Goal: Task Accomplishment & Management: Complete application form

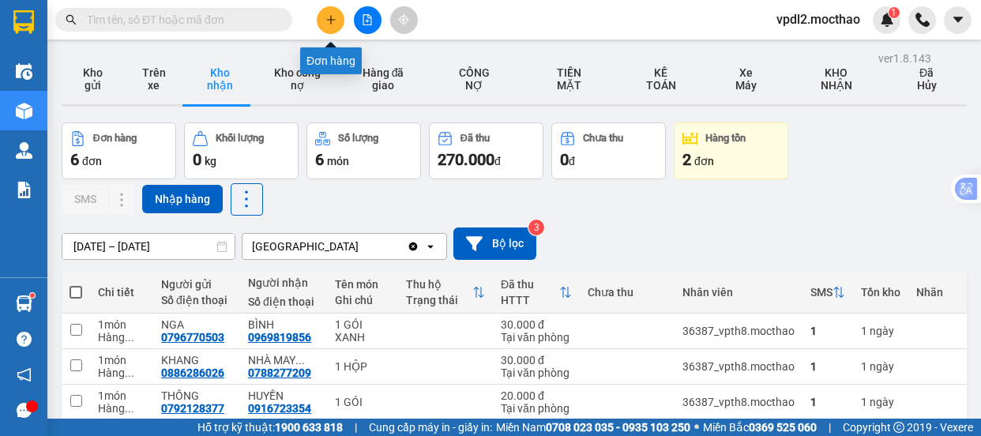
click at [327, 24] on icon "plus" at bounding box center [330, 19] width 11 height 11
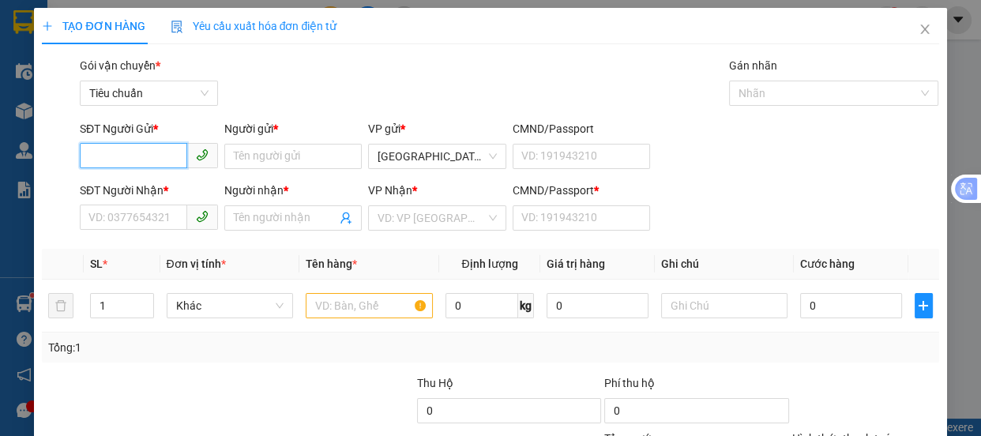
click at [111, 156] on input "SĐT Người Gửi *" at bounding box center [133, 155] width 107 height 25
click at [128, 182] on div "0963757992 - YẾN" at bounding box center [147, 187] width 118 height 17
type input "0963757992"
type input "YẾN"
type input "0934880020"
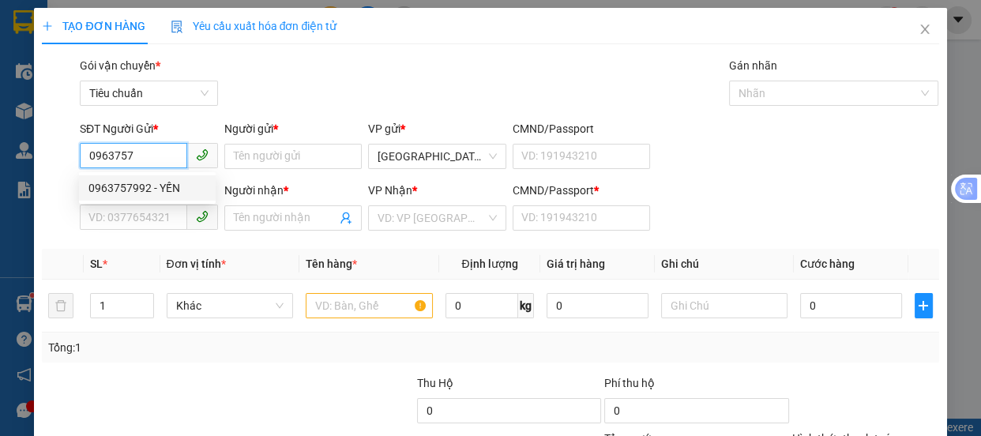
type input "LOAN"
type input "0"
type input "440.000"
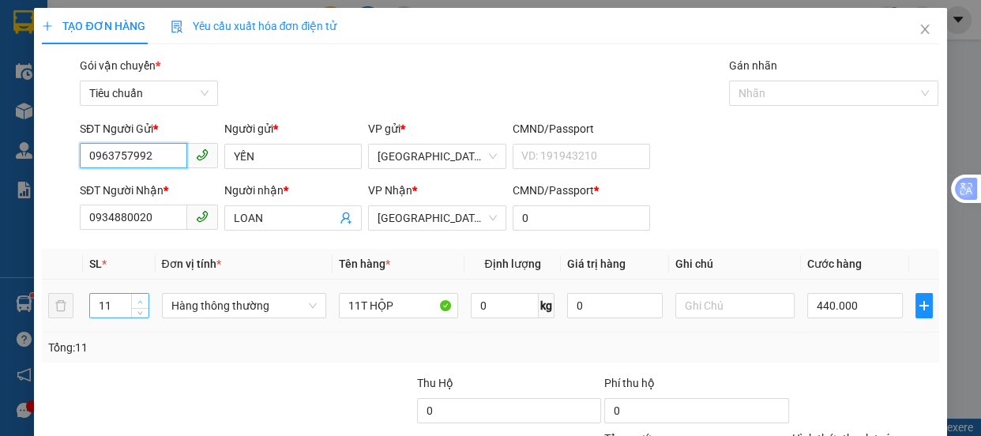
type input "0963757992"
click at [132, 301] on span "Increase Value" at bounding box center [139, 301] width 17 height 14
type input "1"
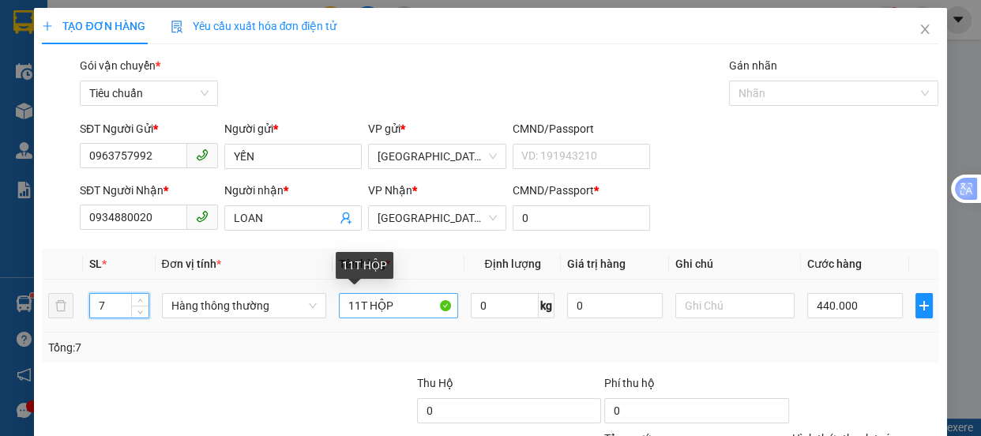
type input "7"
click at [398, 300] on input "11T HỘP" at bounding box center [398, 305] width 119 height 25
type input "0"
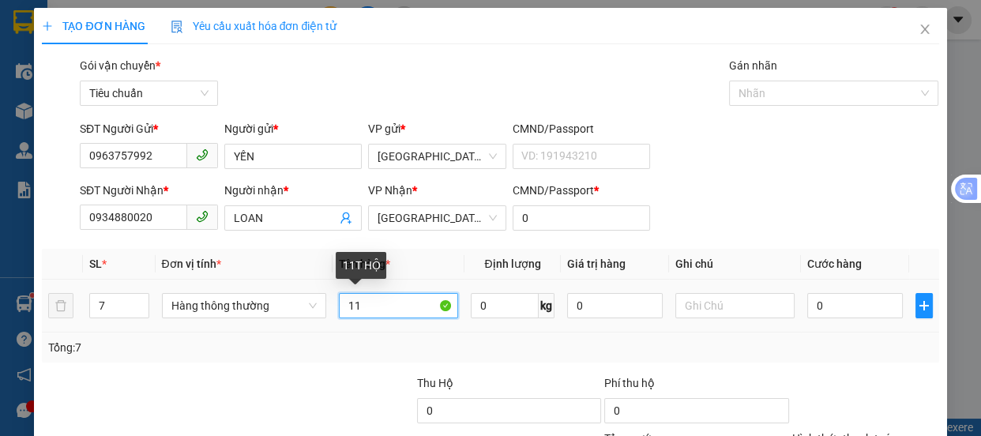
type input "1"
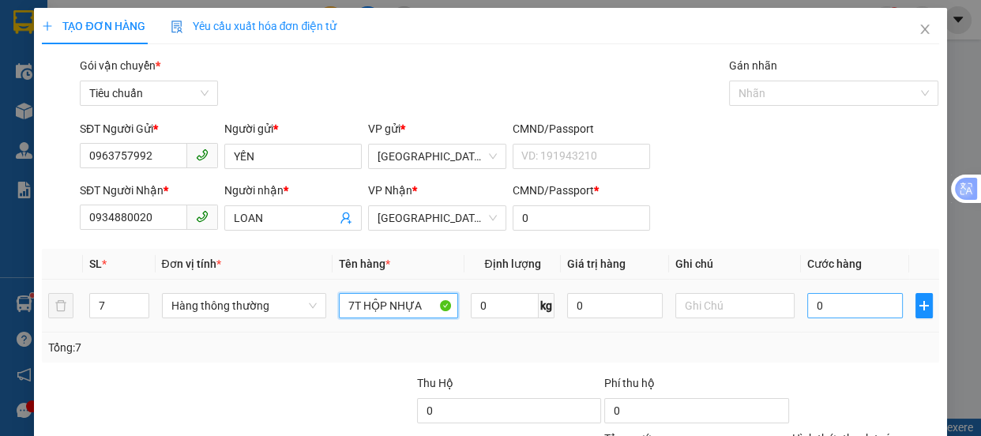
type input "7T HỘP NHỰA"
click at [822, 303] on input "0" at bounding box center [855, 305] width 96 height 25
type input "5"
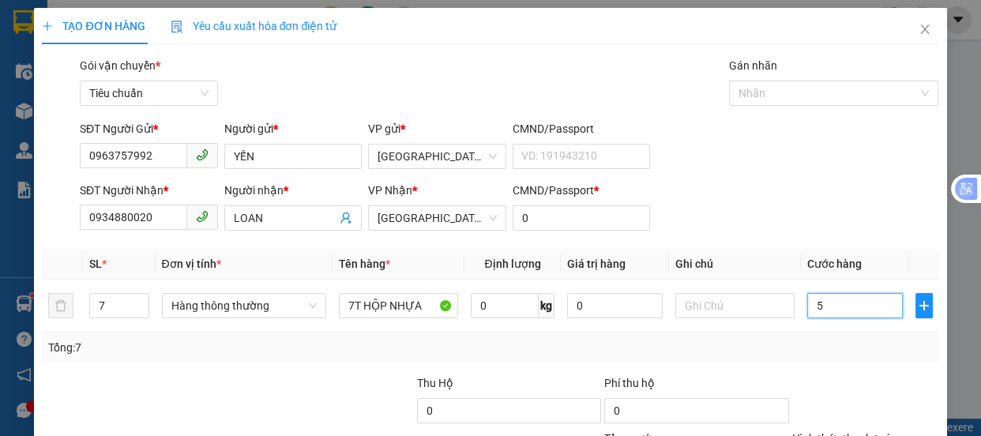
type input "0"
type input "3"
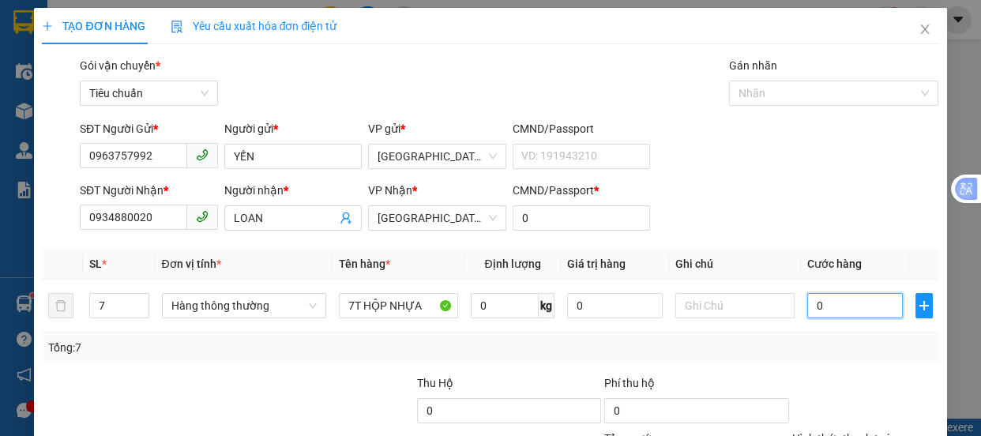
type input "03"
type input "35"
type input "035"
type input "350"
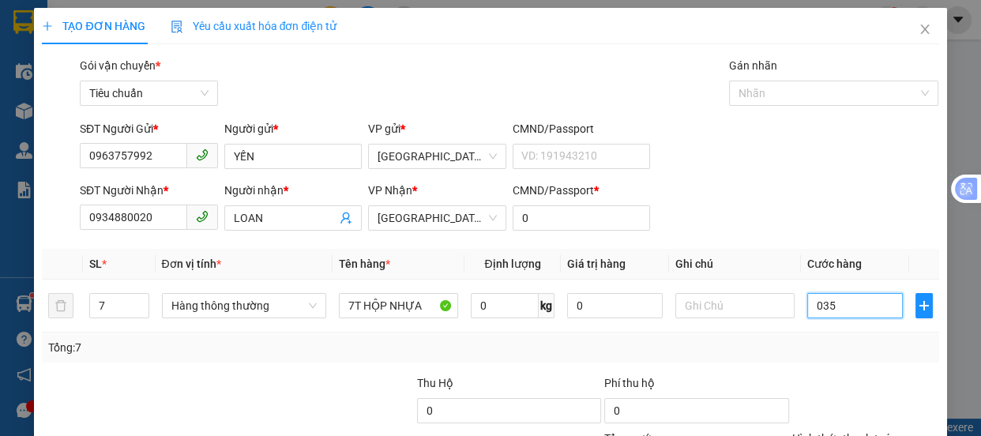
type input "350"
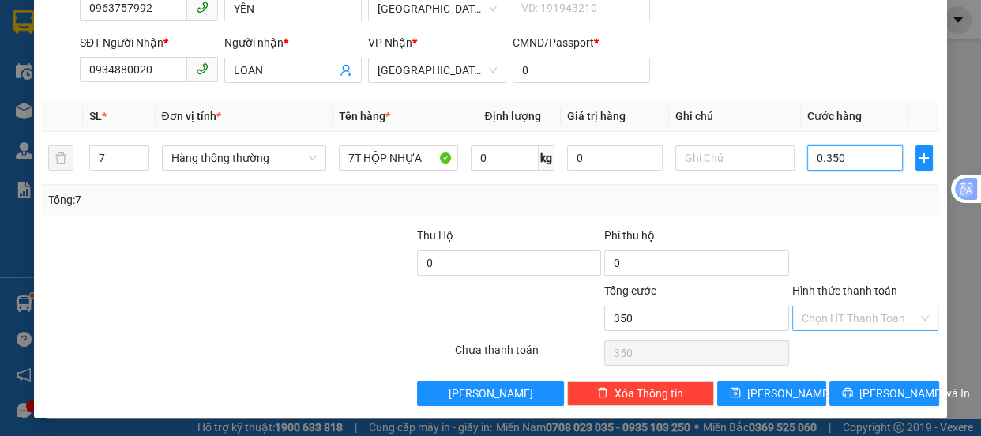
type input "0.350"
type input "350.000"
click at [834, 319] on input "Hình thức thanh toán" at bounding box center [859, 318] width 117 height 24
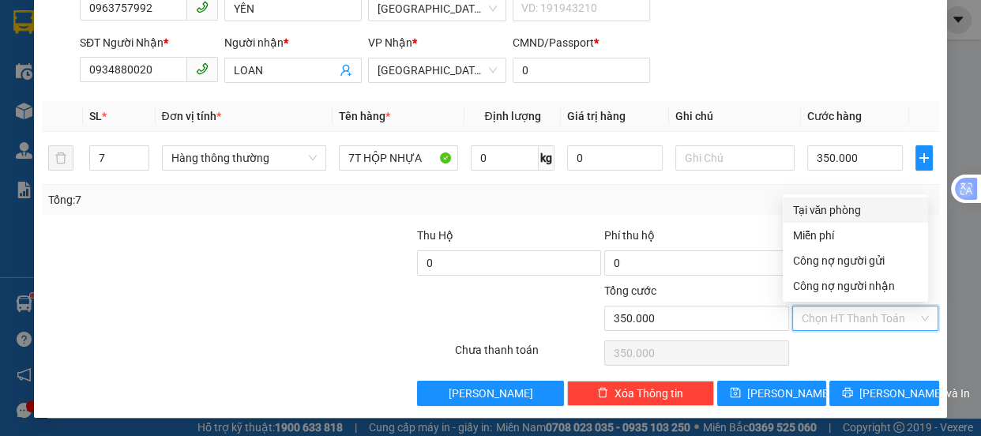
click at [843, 209] on div "Tại văn phòng" at bounding box center [855, 209] width 126 height 17
type input "0"
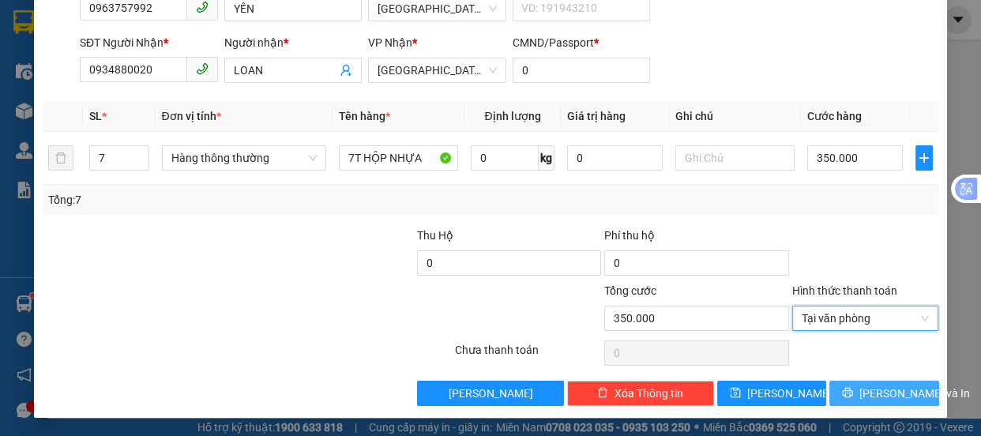
click at [888, 386] on span "[PERSON_NAME] và In" at bounding box center [914, 393] width 111 height 17
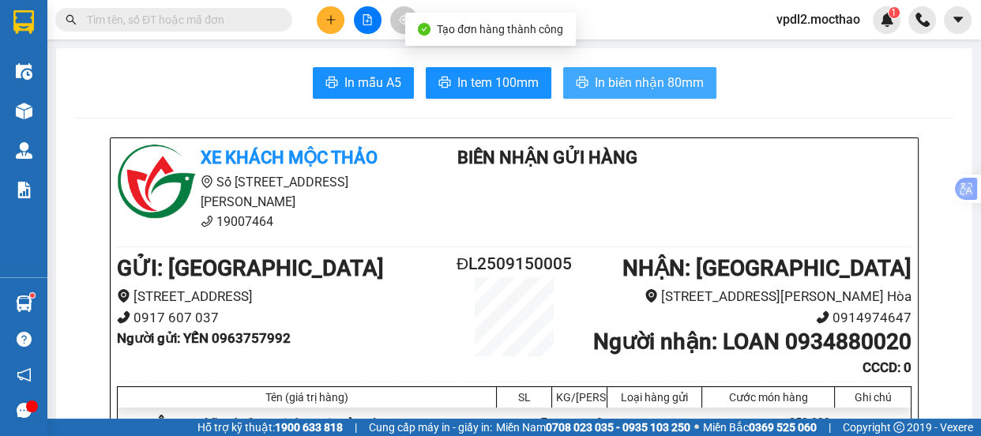
click at [660, 81] on span "In biên nhận 80mm" at bounding box center [649, 83] width 109 height 20
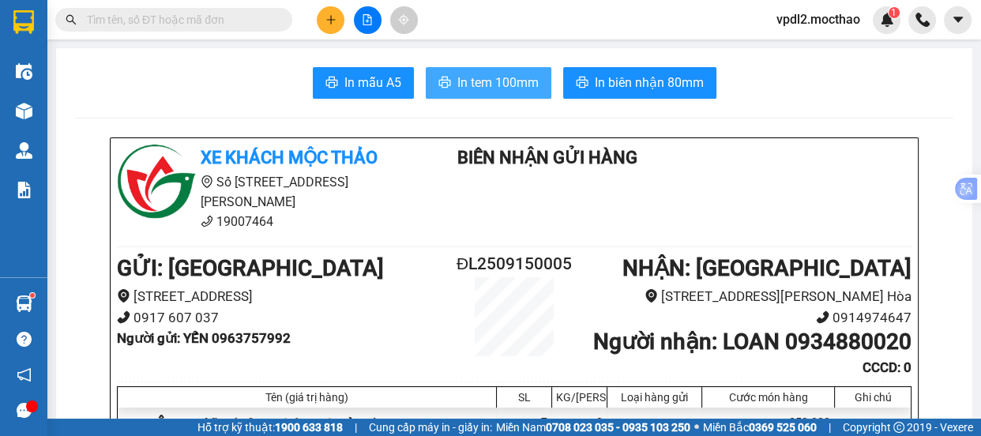
click at [497, 71] on button "In tem 100mm" at bounding box center [489, 83] width 126 height 32
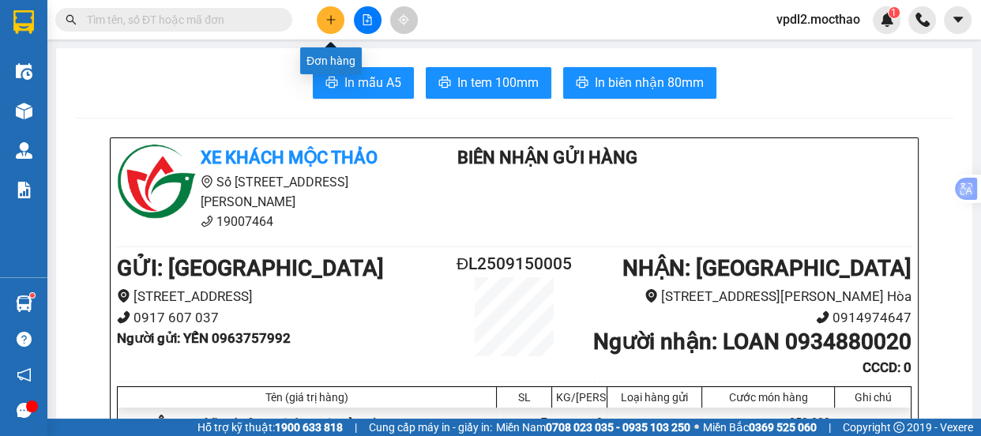
click at [337, 19] on button at bounding box center [331, 20] width 28 height 28
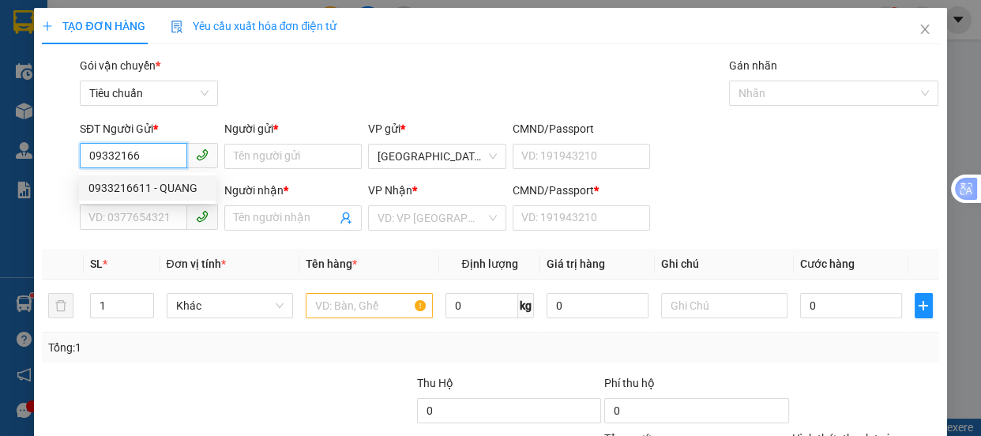
click at [134, 190] on div "0933216611 - QUANG" at bounding box center [147, 187] width 118 height 17
type input "0933216611"
type input "QUANG"
type input "0935057329"
type input "[PERSON_NAME]"
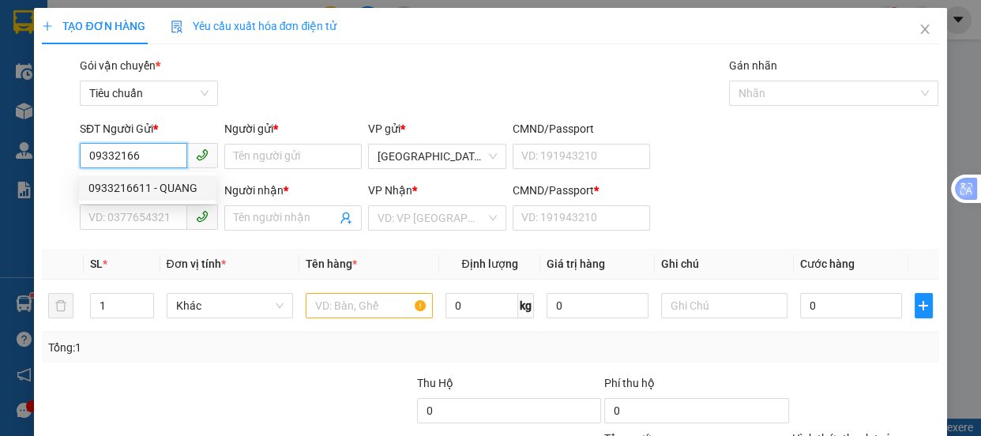
type input "A"
type input "80.000"
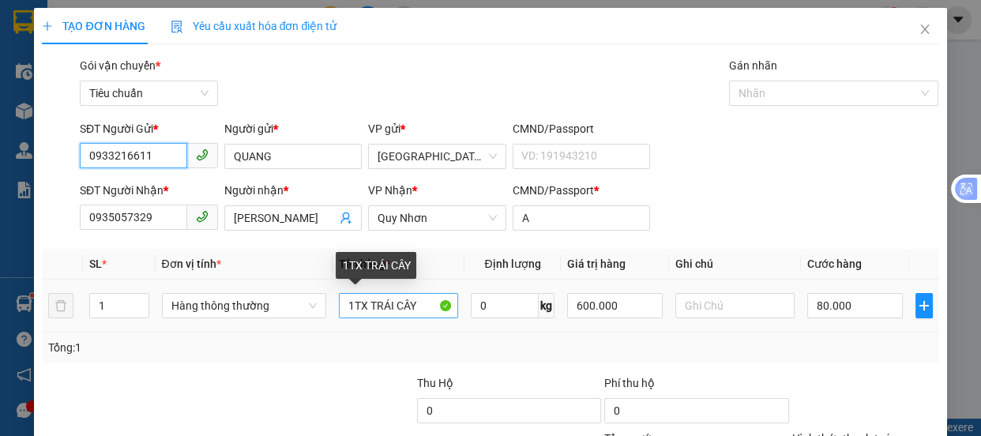
type input "0933216611"
click at [364, 303] on input "1TX TRÁI CÂY" at bounding box center [398, 305] width 119 height 25
click at [426, 306] on input "1TG TRÁI CÂY" at bounding box center [398, 305] width 119 height 25
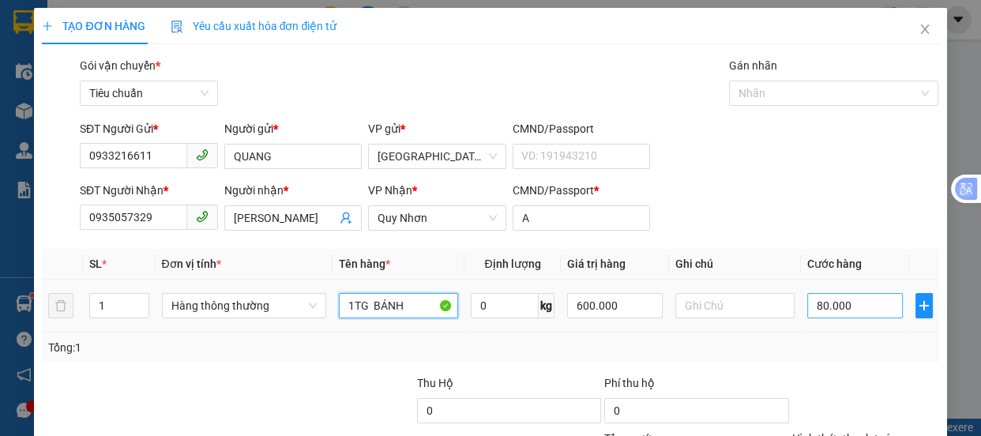
type input "1TG BÁNH"
click at [845, 301] on input "80.000" at bounding box center [855, 305] width 96 height 25
type input "4"
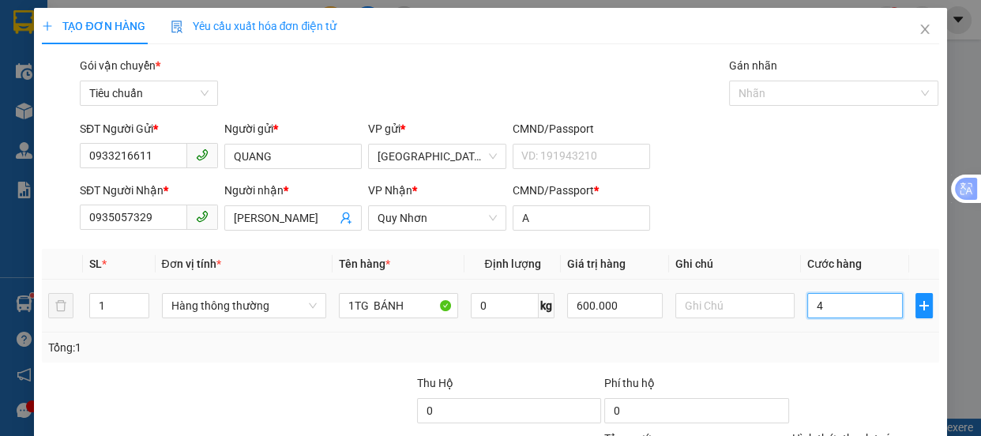
type input "40"
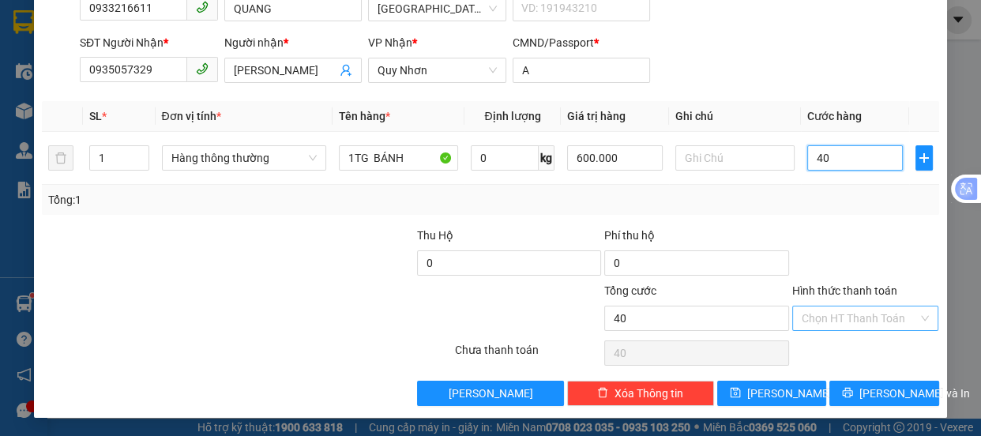
type input "40"
type input "40.000"
click at [837, 317] on input "Hình thức thanh toán" at bounding box center [859, 318] width 117 height 24
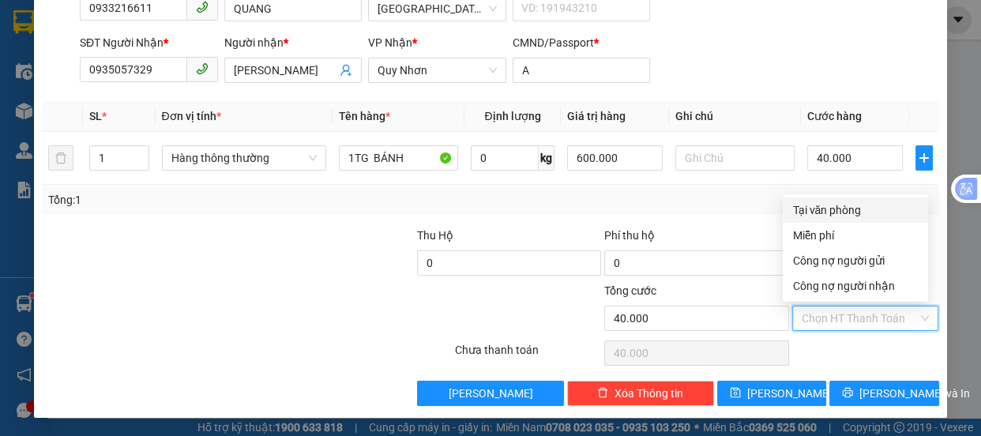
click at [829, 205] on div "Tại văn phòng" at bounding box center [855, 209] width 126 height 17
type input "0"
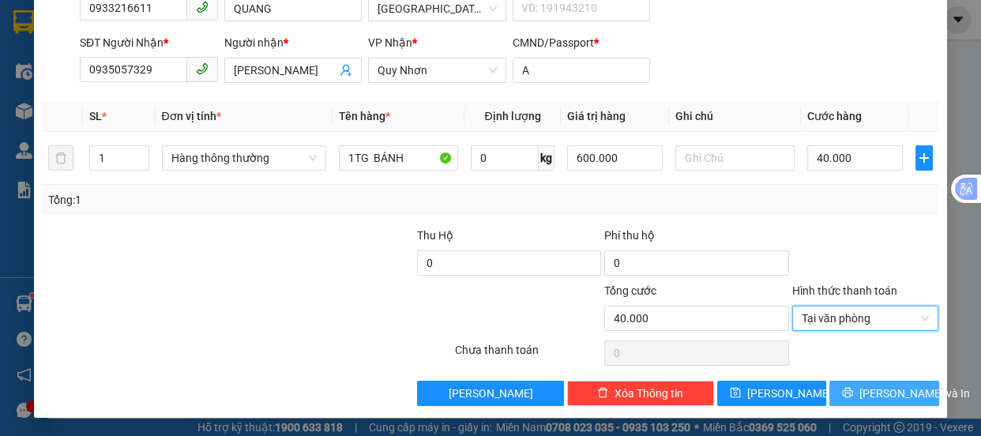
click at [902, 397] on span "[PERSON_NAME] và In" at bounding box center [914, 393] width 111 height 17
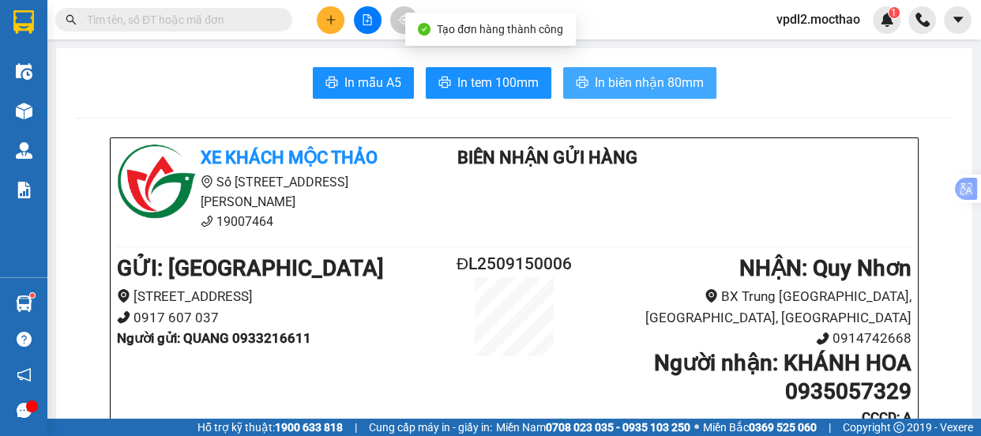
click at [665, 71] on button "In biên nhận 80mm" at bounding box center [639, 83] width 153 height 32
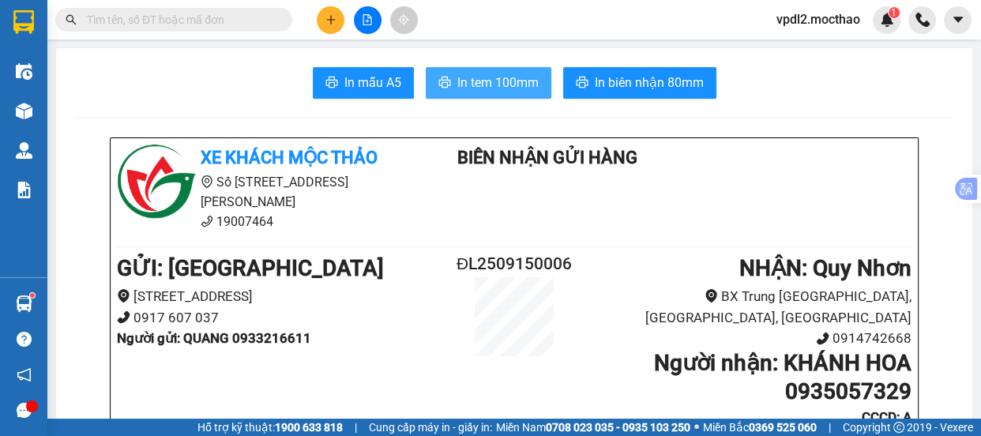
drag, startPoint x: 502, startPoint y: 81, endPoint x: 553, endPoint y: 92, distance: 51.9
click at [503, 81] on span "In tem 100mm" at bounding box center [497, 83] width 81 height 20
